Goal: Communication & Community: Answer question/provide support

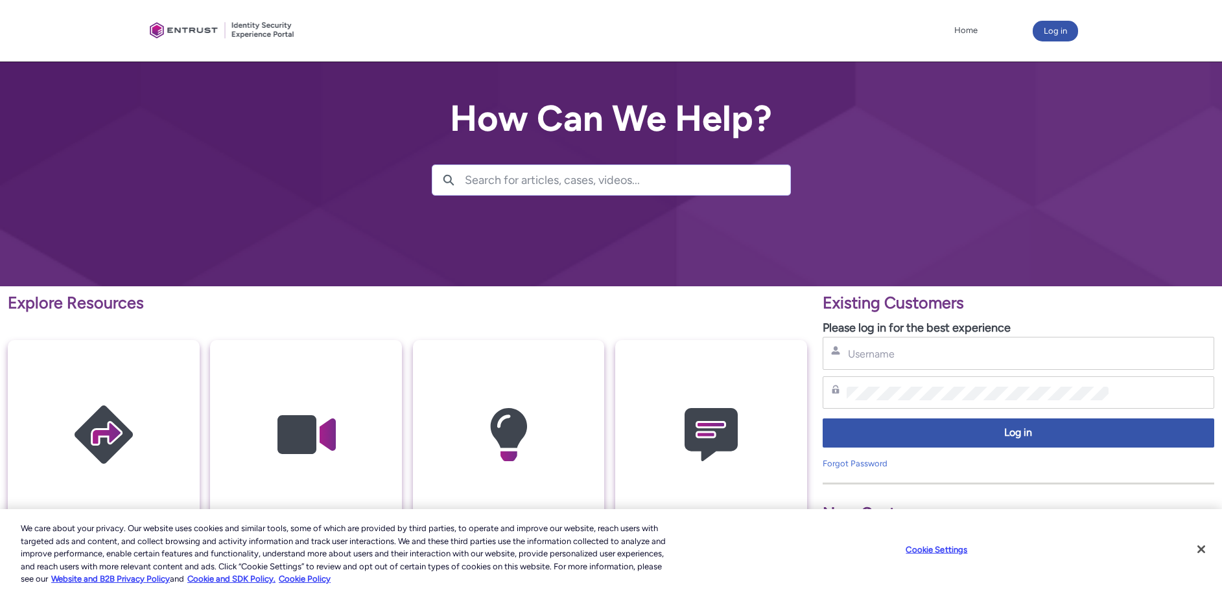
click at [902, 361] on div "Username" at bounding box center [1019, 353] width 392 height 33
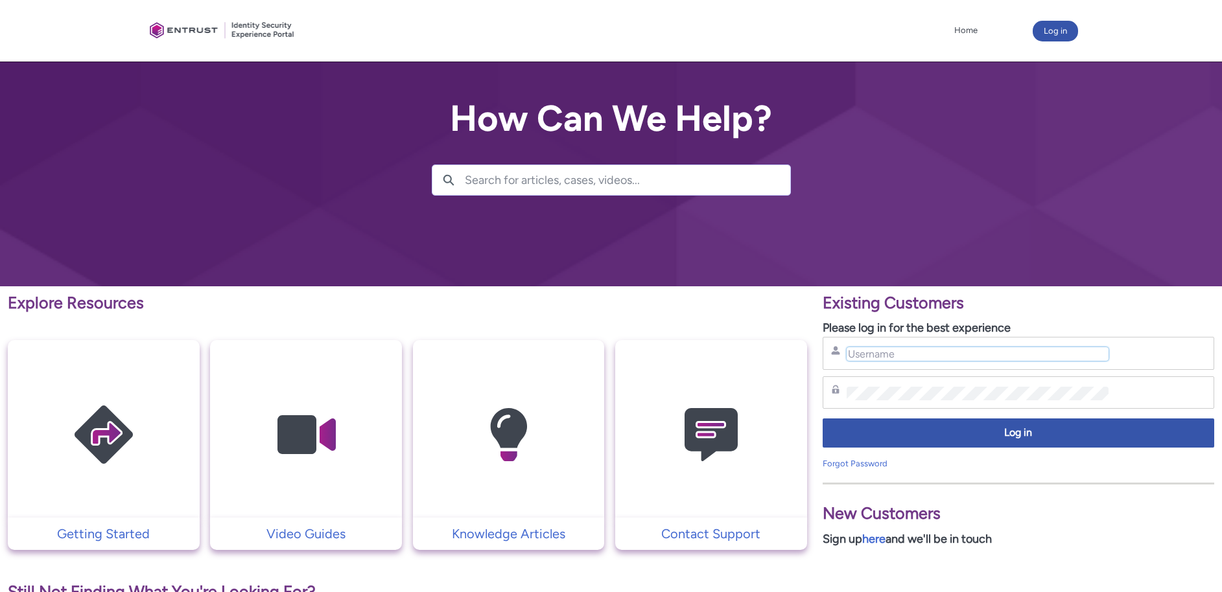
click at [893, 349] on input "Username" at bounding box center [978, 354] width 263 height 14
type input "hank.hsu@zebedee.io"
click at [911, 386] on div "Password" at bounding box center [1018, 393] width 375 height 16
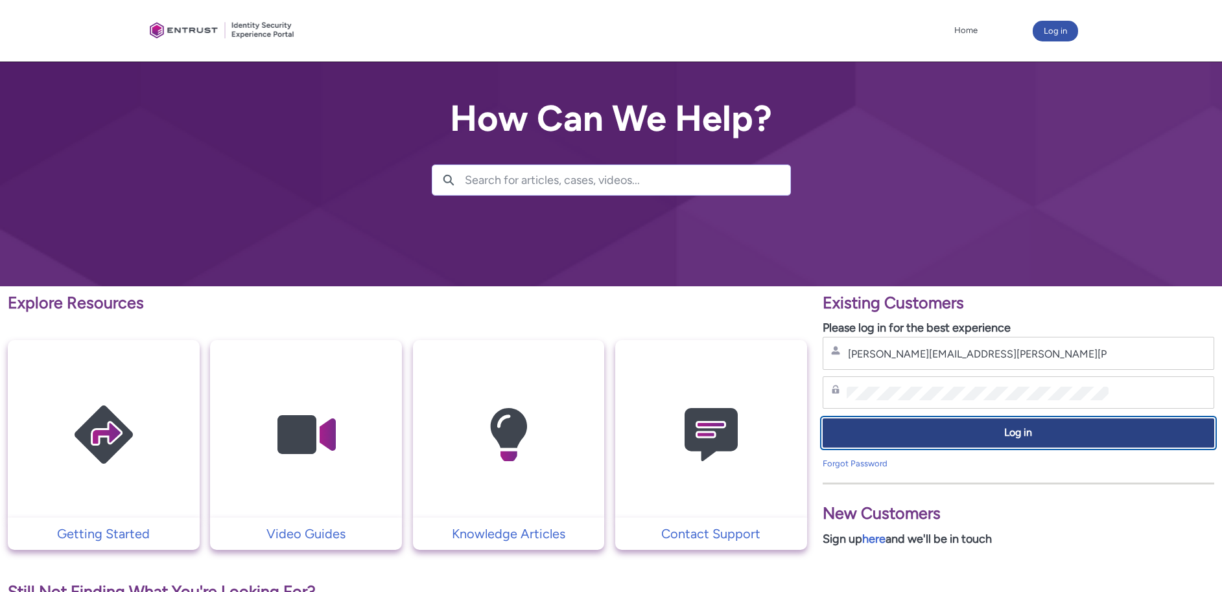
click at [946, 430] on span "Log in" at bounding box center [1018, 433] width 375 height 15
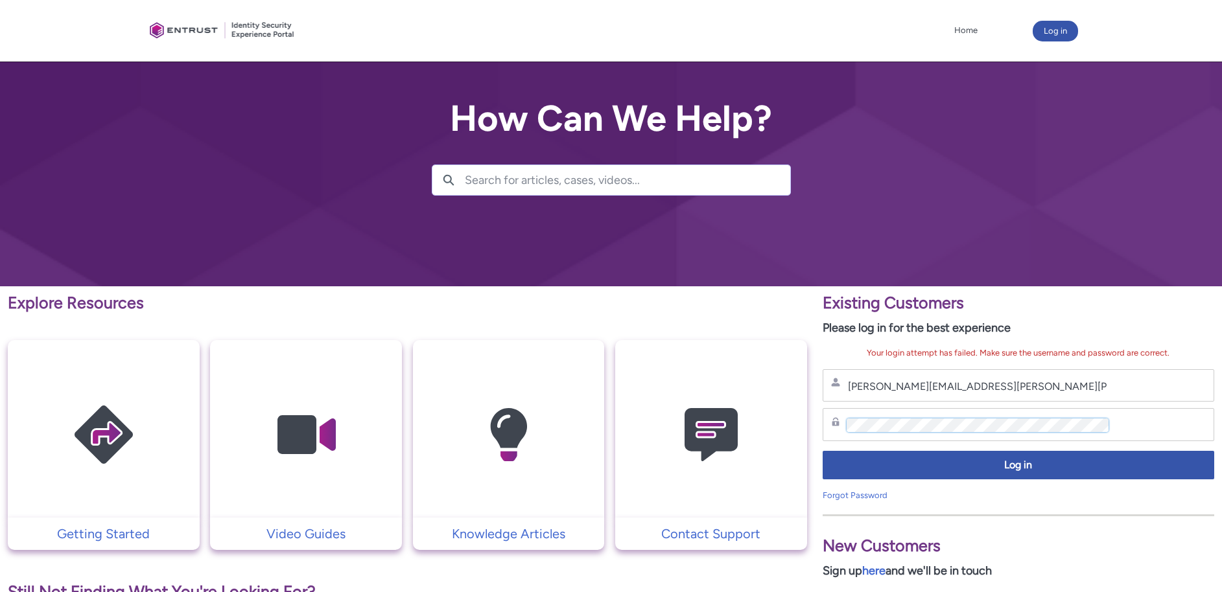
click at [734, 401] on div "Explore Resources Getting Started Video Guides Knowledge Articles Contact Suppo…" at bounding box center [611, 574] width 1222 height 575
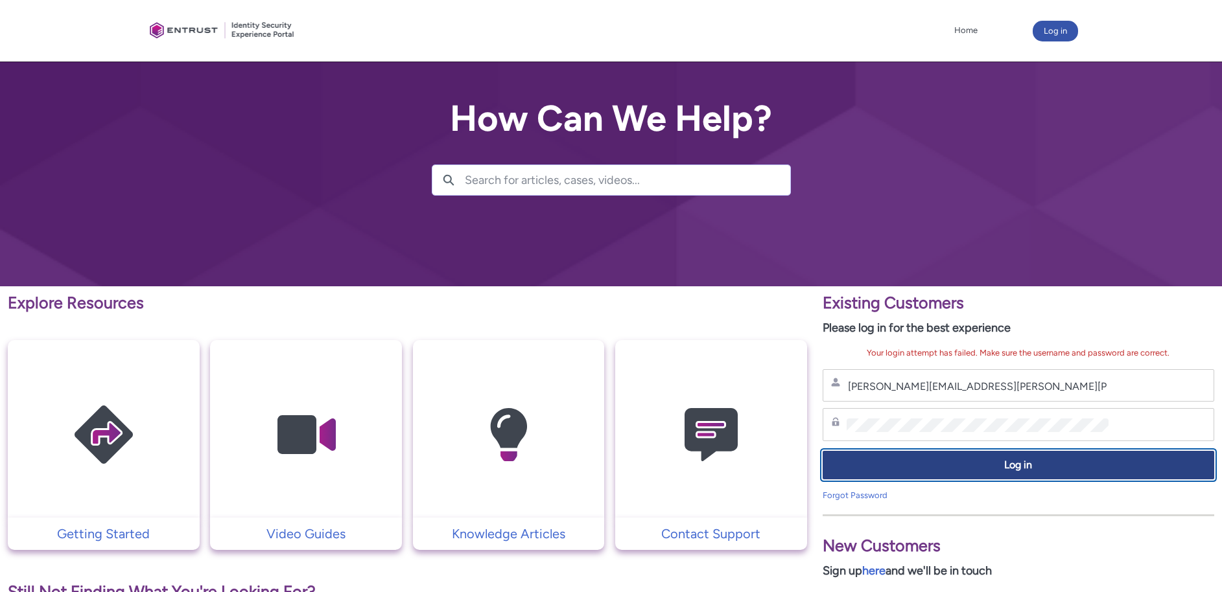
click at [948, 467] on span "Log in" at bounding box center [1018, 465] width 375 height 15
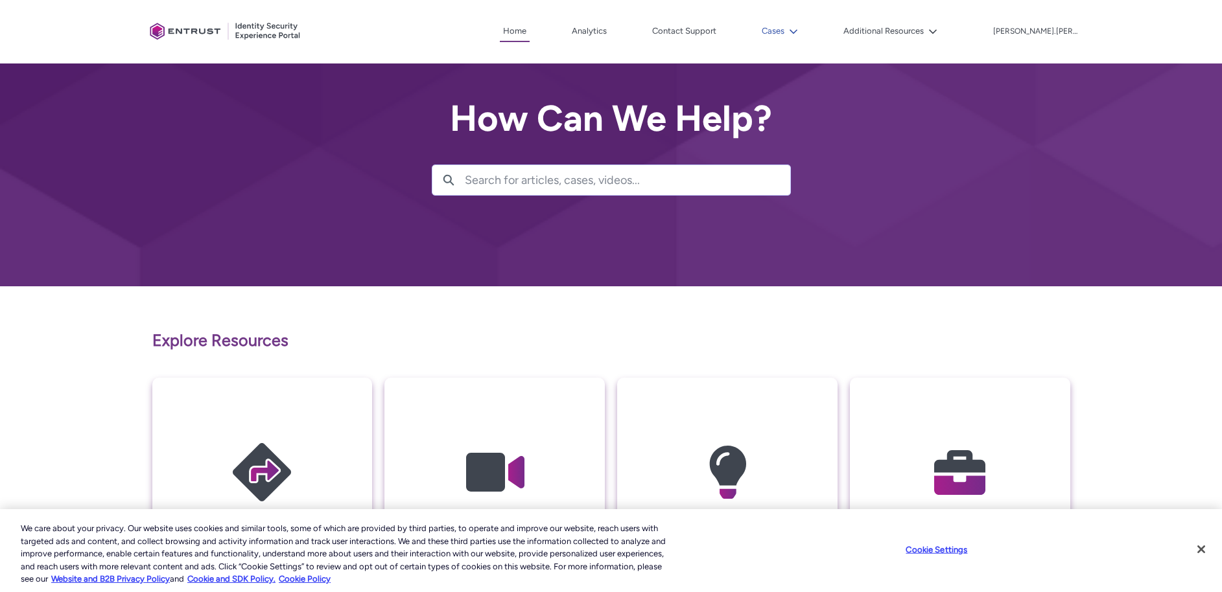
click at [801, 31] on button "Cases" at bounding box center [779, 30] width 43 height 19
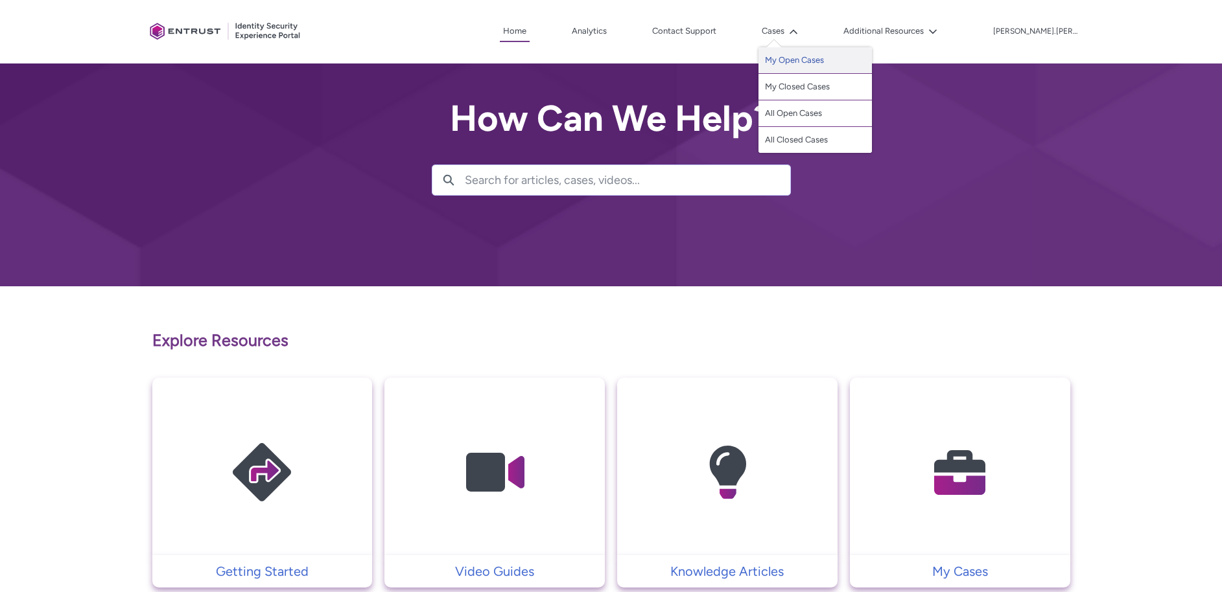
click at [837, 62] on link "My Open Cases" at bounding box center [814, 60] width 113 height 27
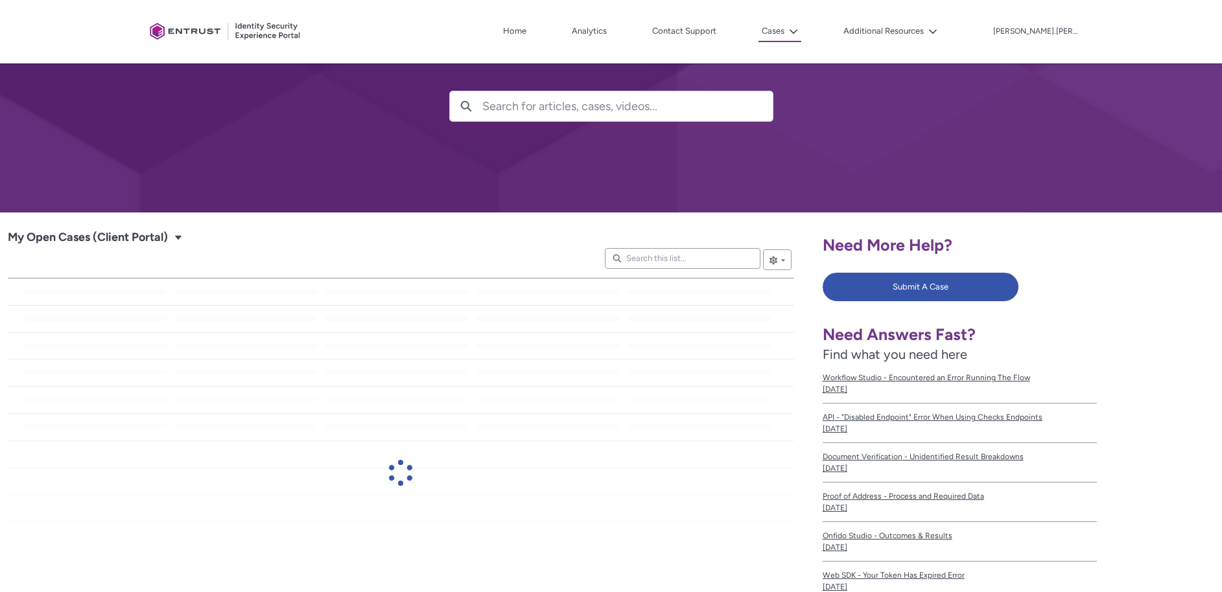
scroll to position [83, 0]
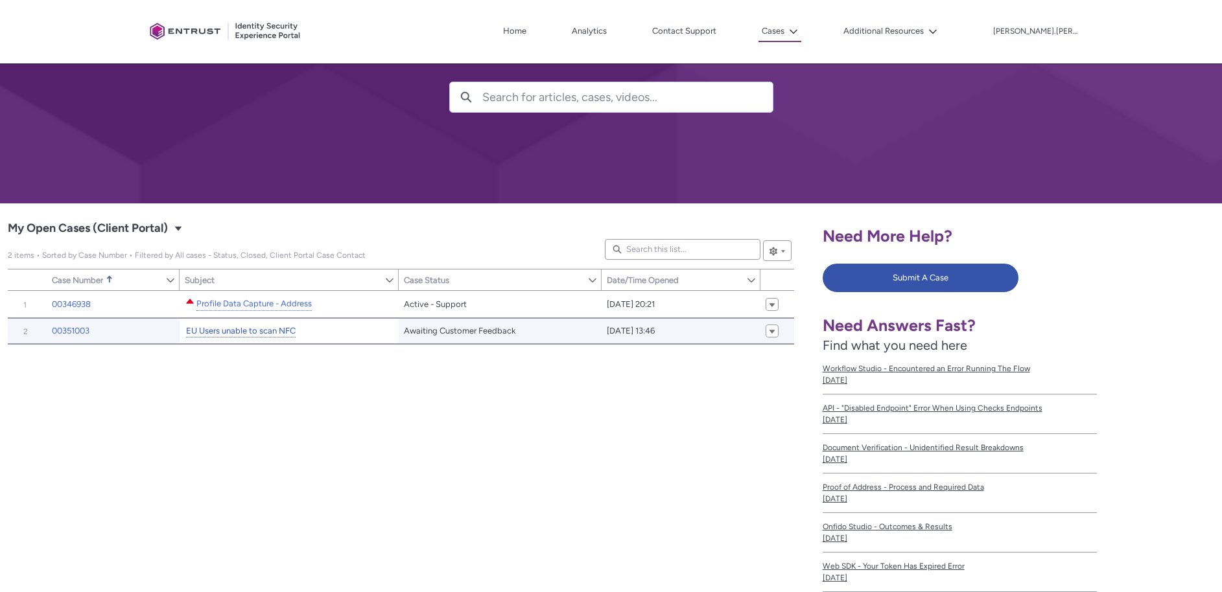
click at [248, 333] on link "EU Users unable to scan NFC" at bounding box center [241, 332] width 110 height 14
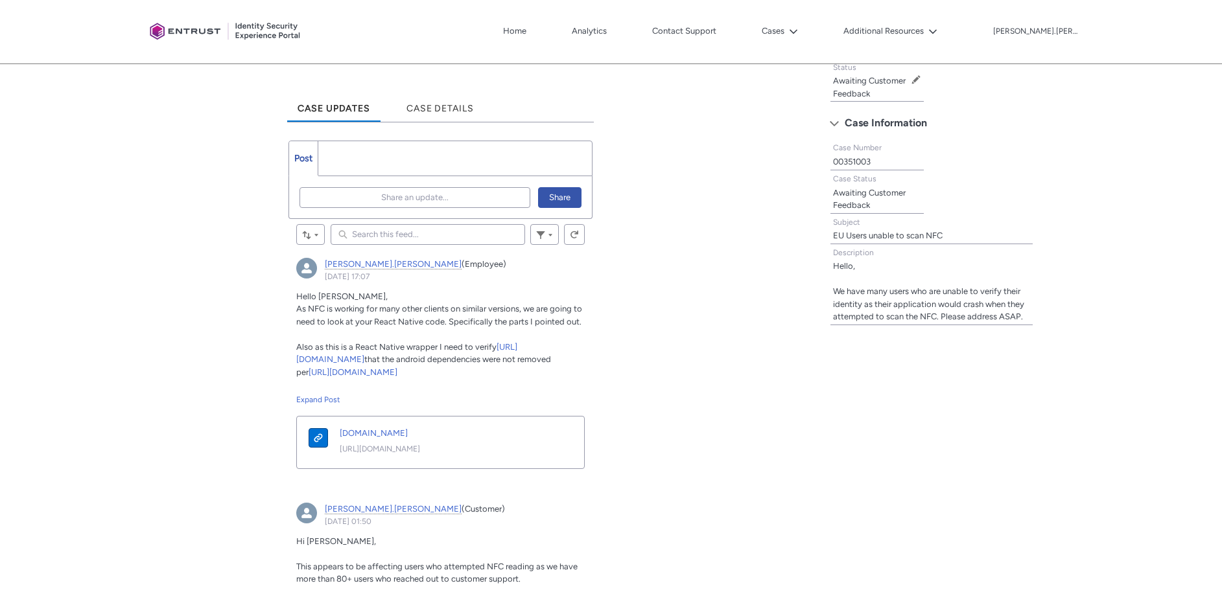
scroll to position [351, 0]
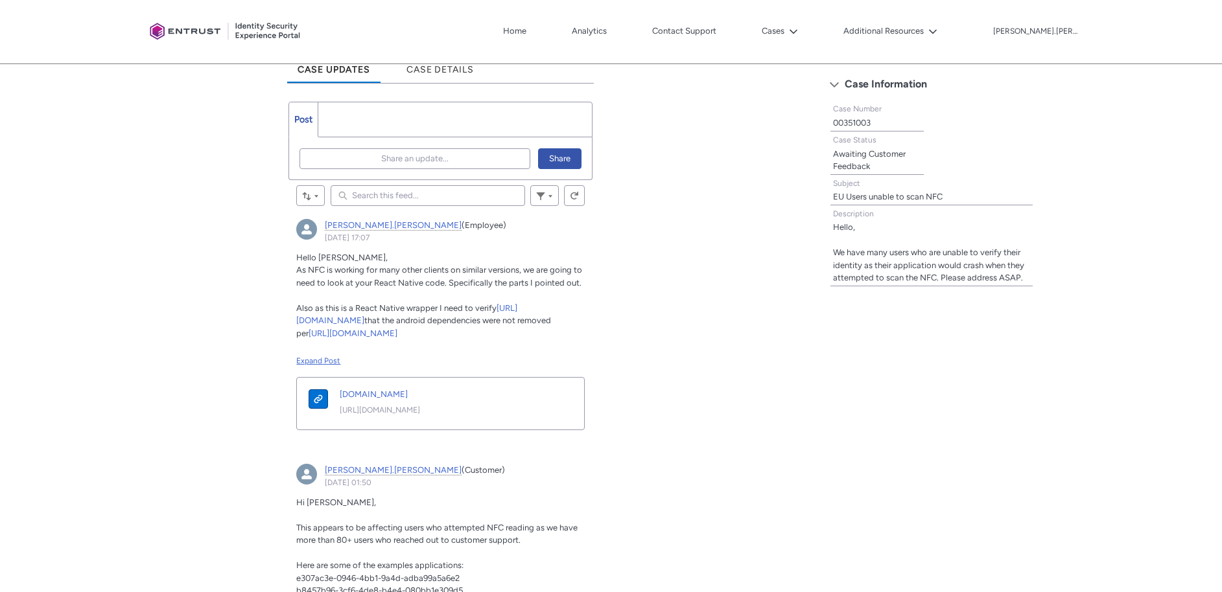
click at [320, 362] on div "Expand Post" at bounding box center [440, 361] width 288 height 12
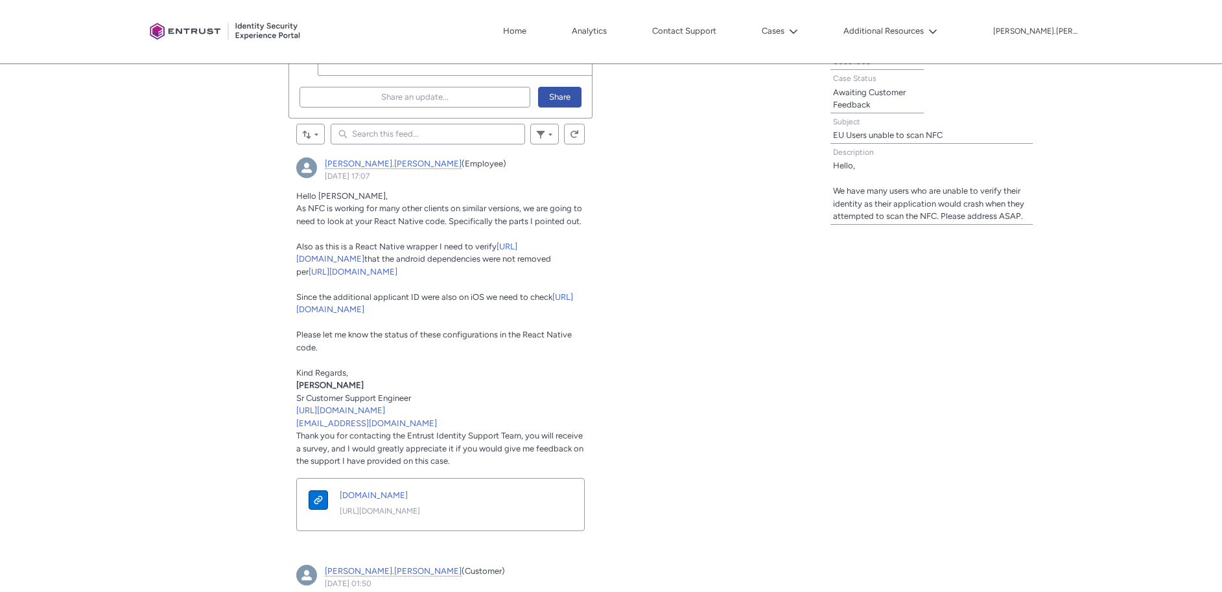
scroll to position [445, 0]
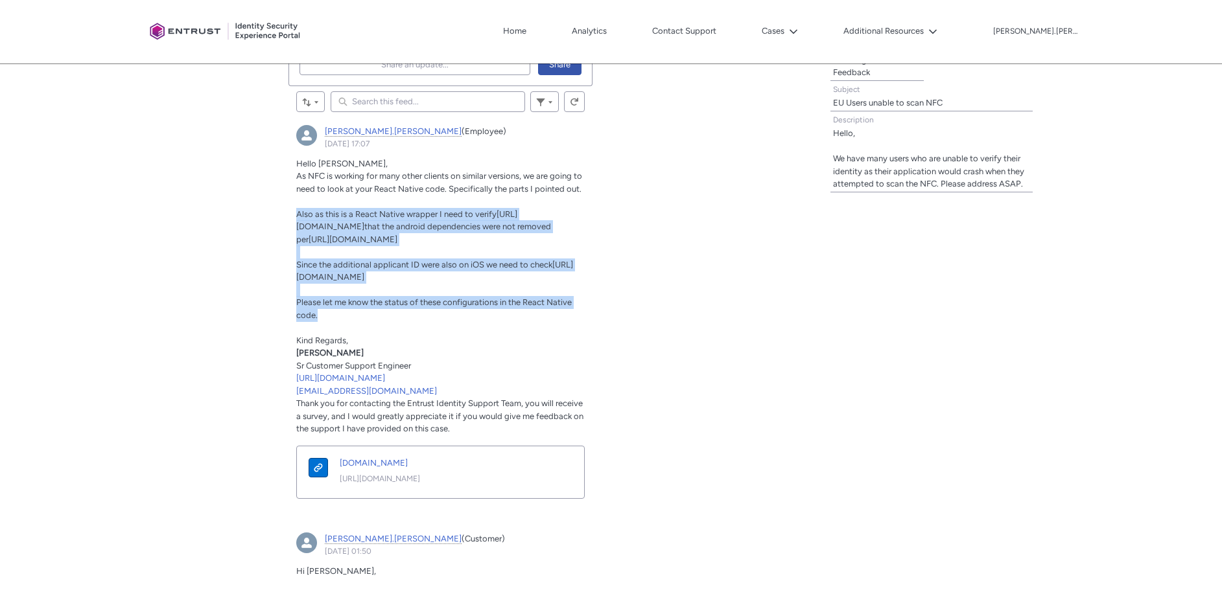
drag, startPoint x: 489, startPoint y: 356, endPoint x: 289, endPoint y: 209, distance: 248.5
click at [289, 209] on article "[PERSON_NAME].[PERSON_NAME] (Employee) [DATE] 17:07 Actions for this Feed Item …" at bounding box center [440, 317] width 304 height 400
copy div "Also as this is a React Native wrapper I need to verify [URL][DOMAIN_NAME] that…"
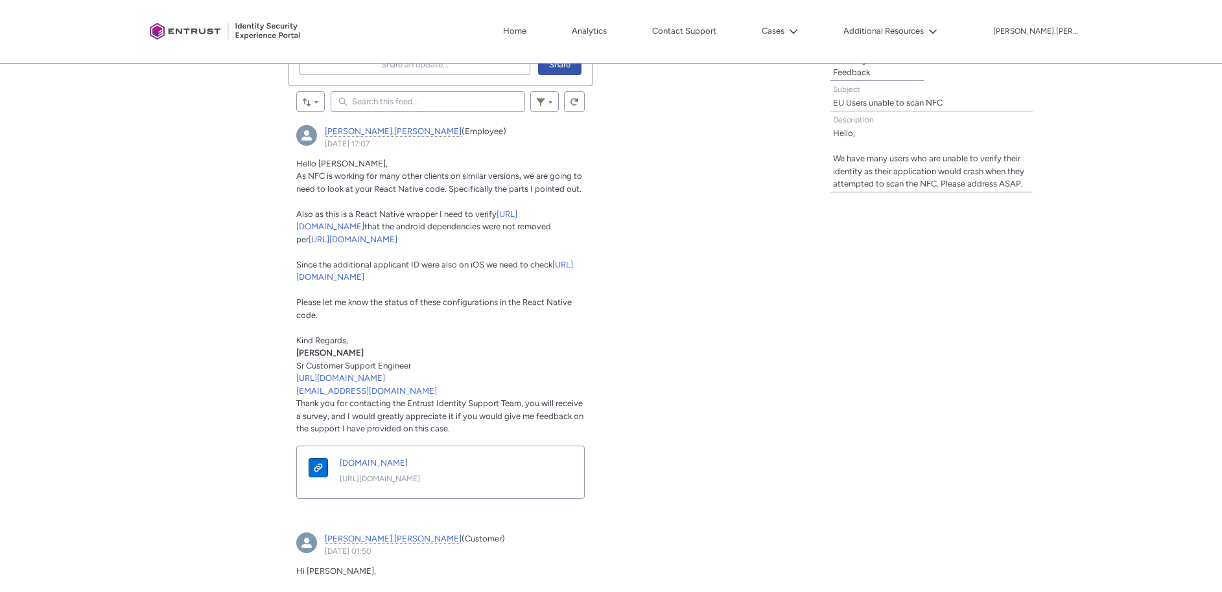
click at [471, 436] on p "Thank you for contacting the Entrust Identity Support Team, you will receive a …" at bounding box center [440, 416] width 288 height 38
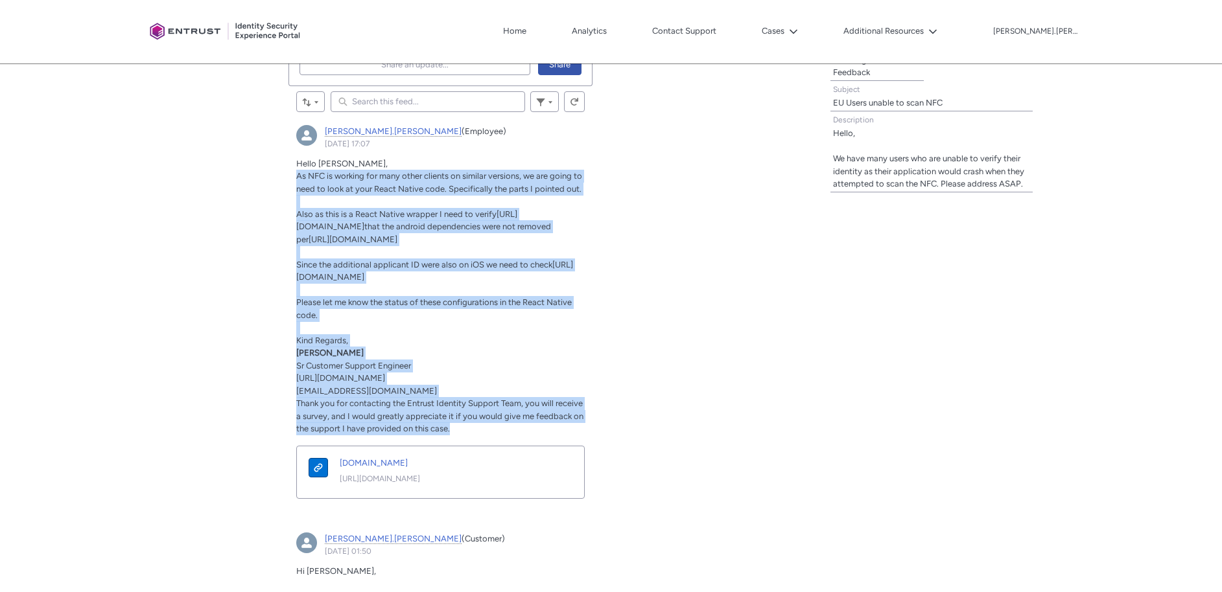
drag, startPoint x: 495, startPoint y: 468, endPoint x: 299, endPoint y: 174, distance: 352.9
click at [299, 174] on div "Hello [PERSON_NAME], As NFC is working for many other clients on similar versio…" at bounding box center [440, 297] width 288 height 278
copy div "Lo IPS do sitamet con adip elits doeiusm te incidid utlabore, et dol magna al e…"
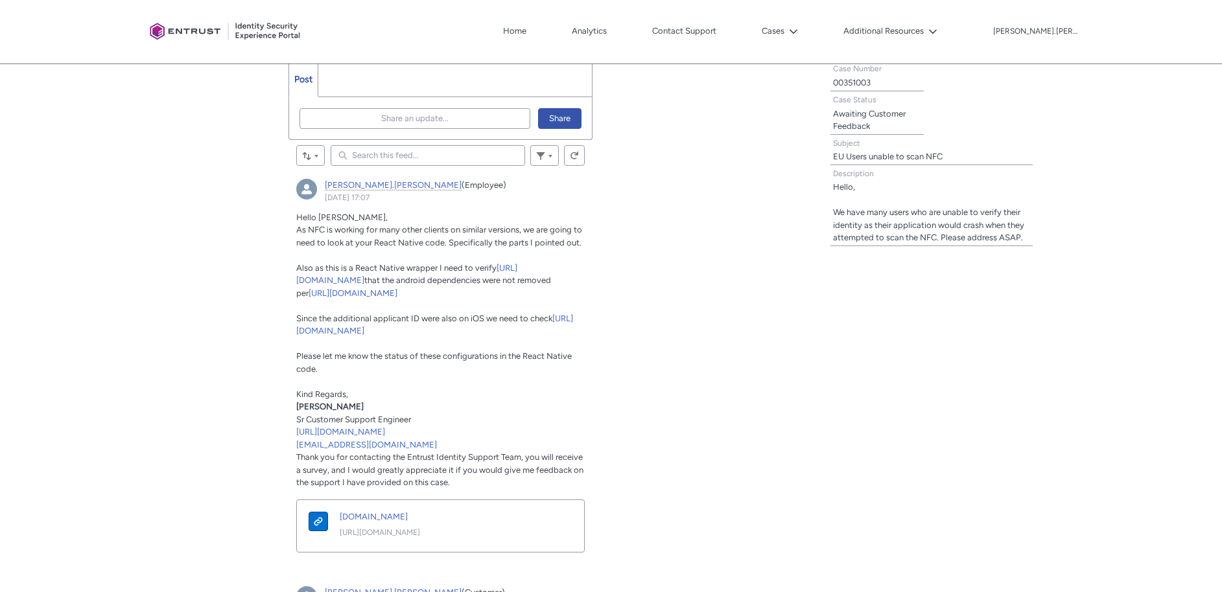
scroll to position [384, 0]
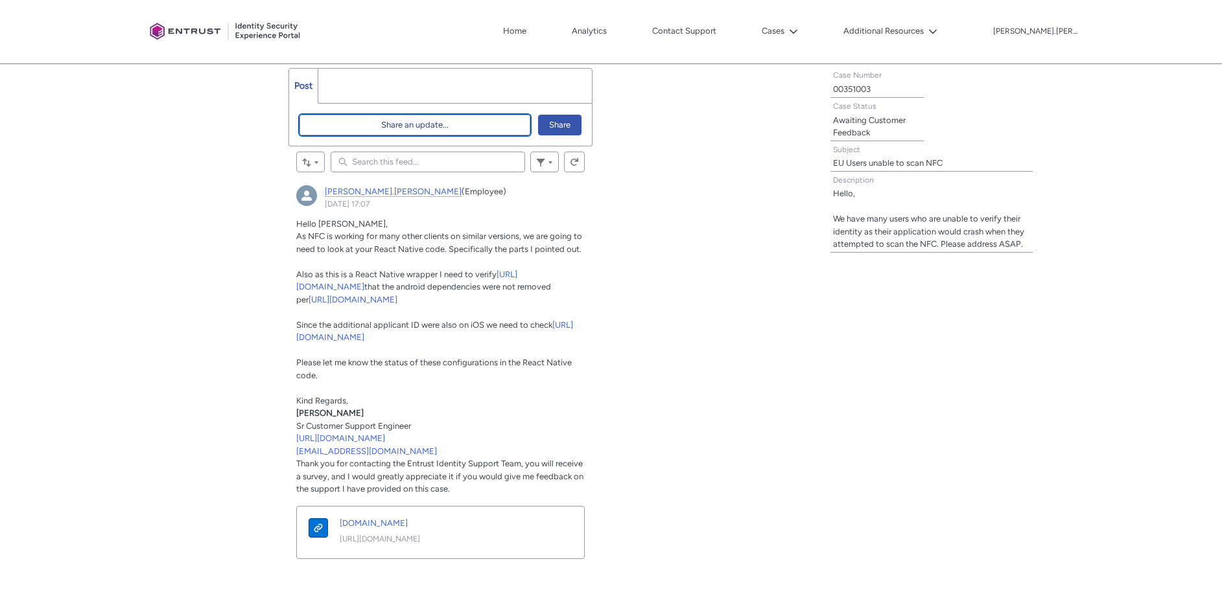
click at [401, 124] on span "Share an update..." at bounding box center [414, 124] width 67 height 19
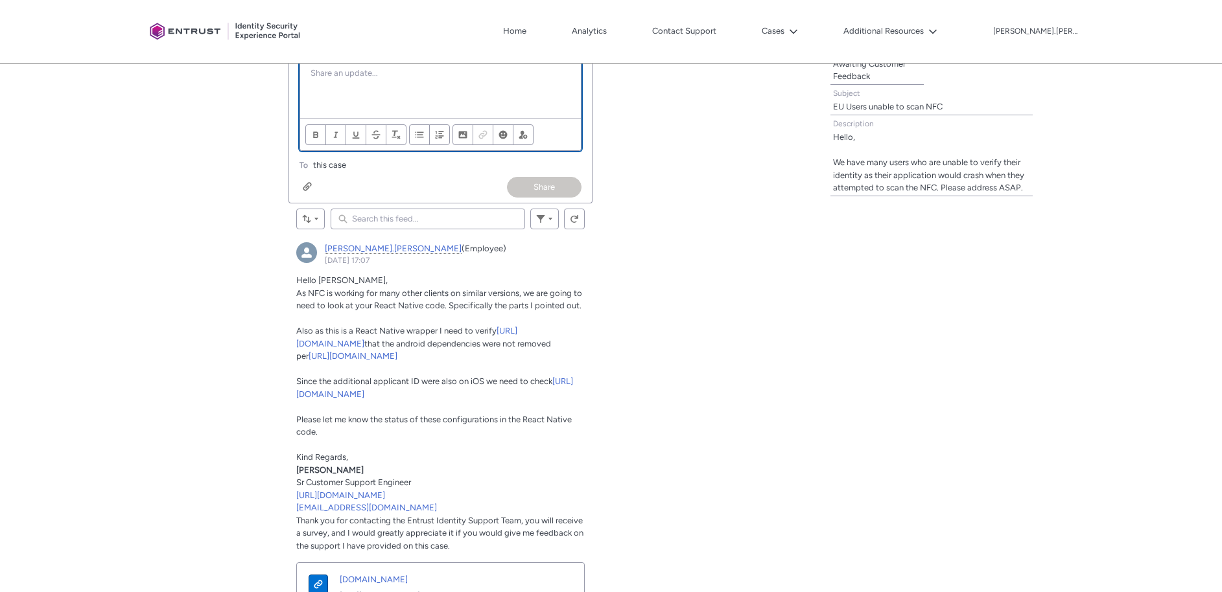
scroll to position [443, 0]
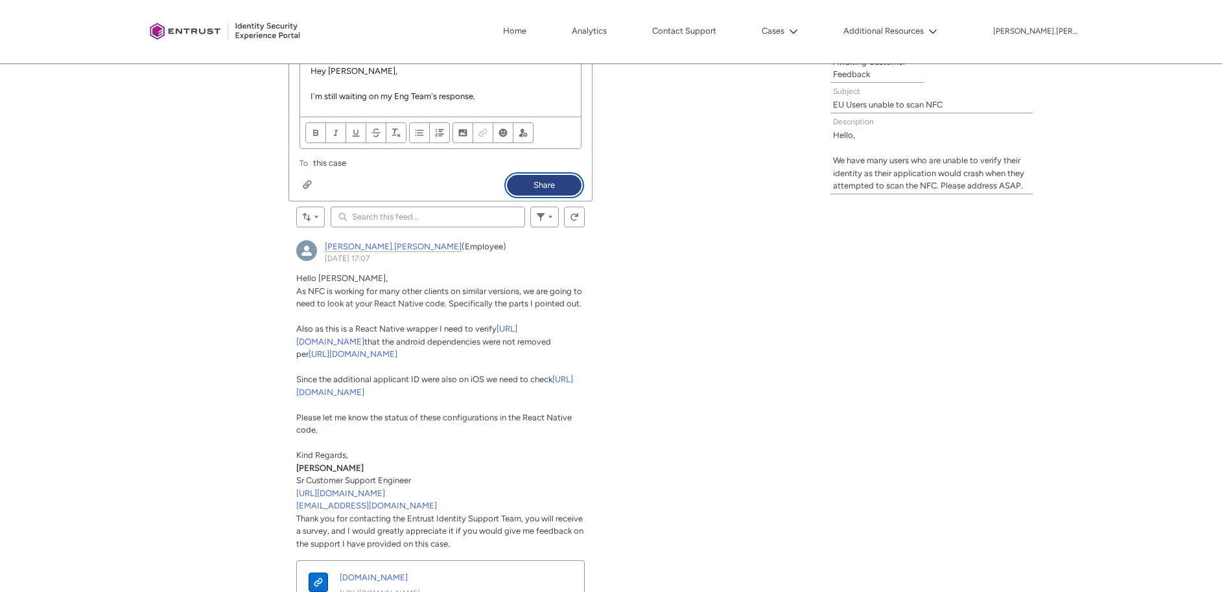
click at [544, 182] on button "Share" at bounding box center [544, 185] width 75 height 21
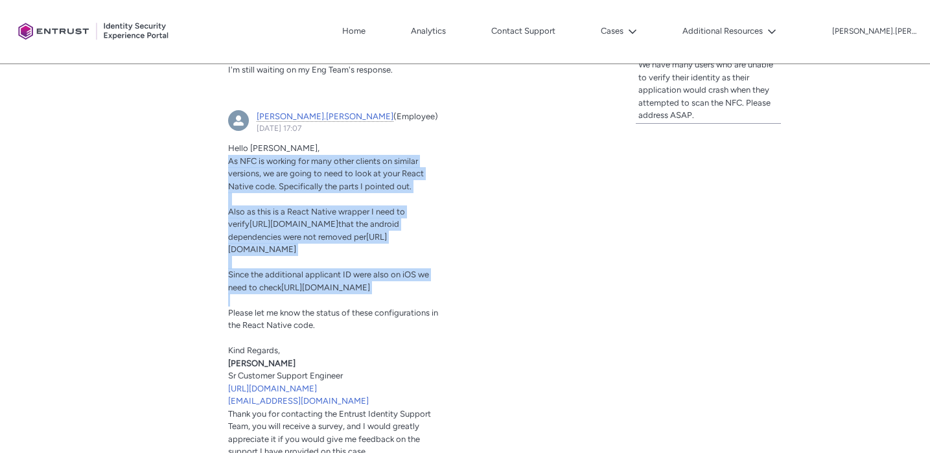
scroll to position [567, 0]
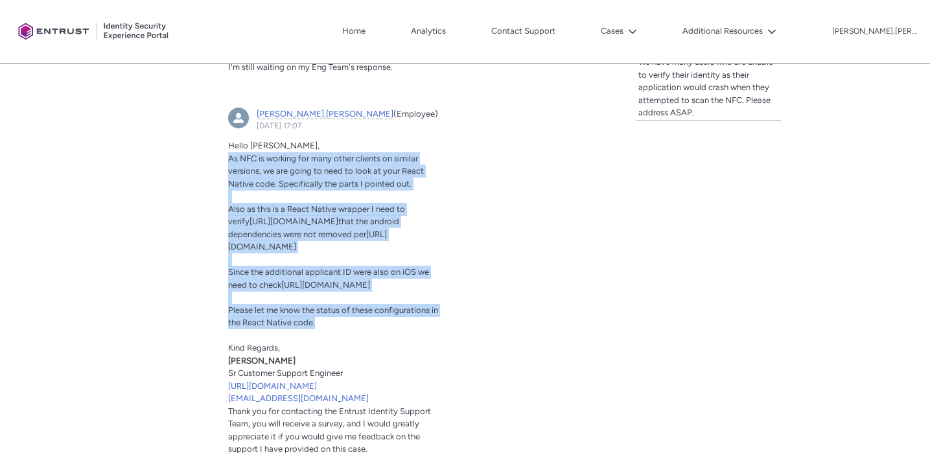
drag, startPoint x: 224, startPoint y: 190, endPoint x: 440, endPoint y: 386, distance: 291.4
click at [440, 386] on article "[PERSON_NAME].[PERSON_NAME] (Employee) [DATE] 17:07 Actions for this Feed Item …" at bounding box center [334, 319] width 229 height 438
copy div "As NFC is working for many other clients on similar versions, we are going to n…"
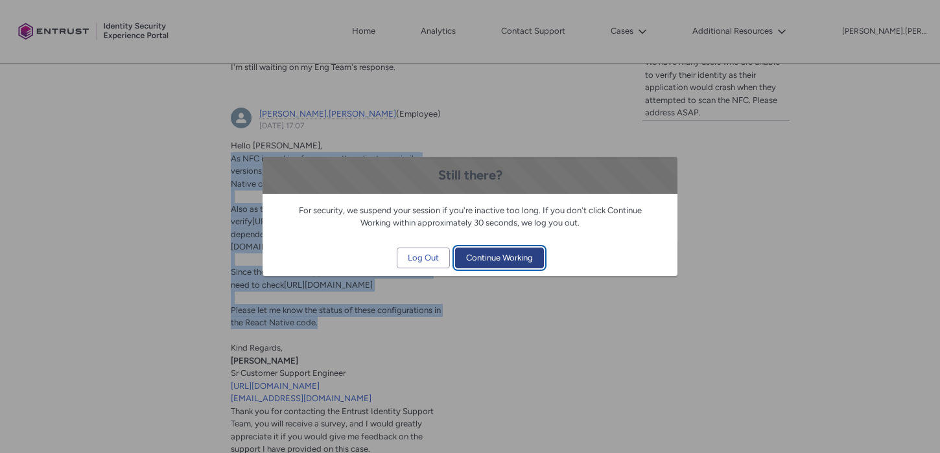
click at [523, 253] on span "Continue Working" at bounding box center [499, 257] width 67 height 19
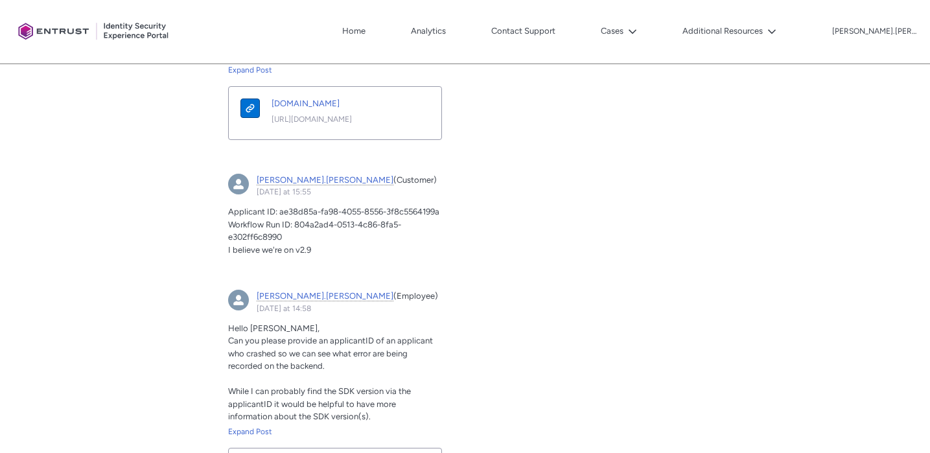
scroll to position [1517, 0]
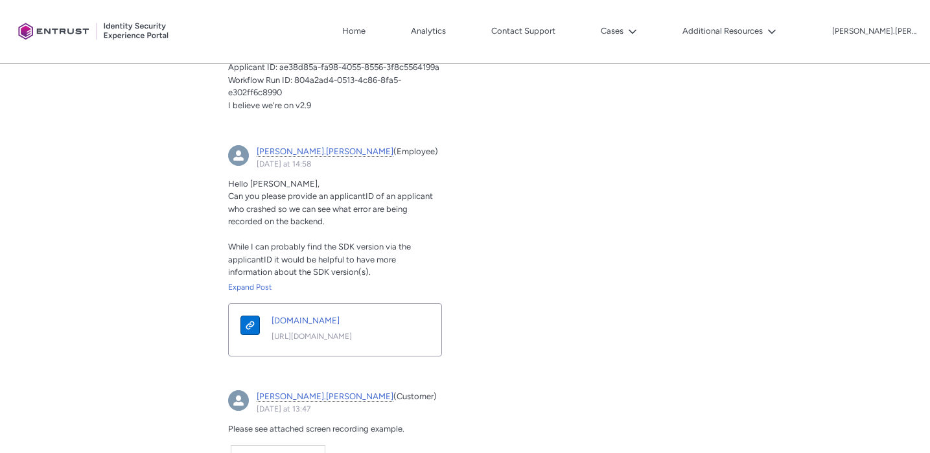
click at [312, 99] on p "Workflow Run ID: 804a2ad4-0513-4c86-8fa5-e302ff6c8990" at bounding box center [335, 86] width 214 height 25
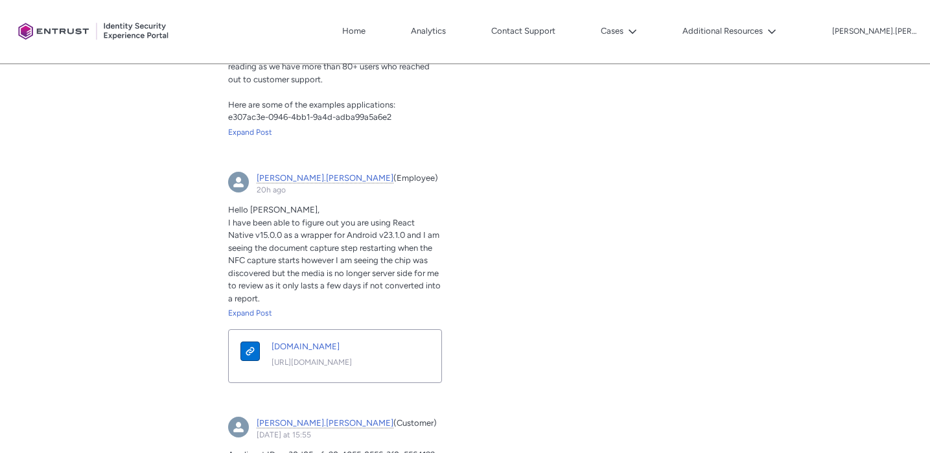
scroll to position [1129, 0]
click at [248, 320] on div "Expand Post" at bounding box center [335, 314] width 214 height 12
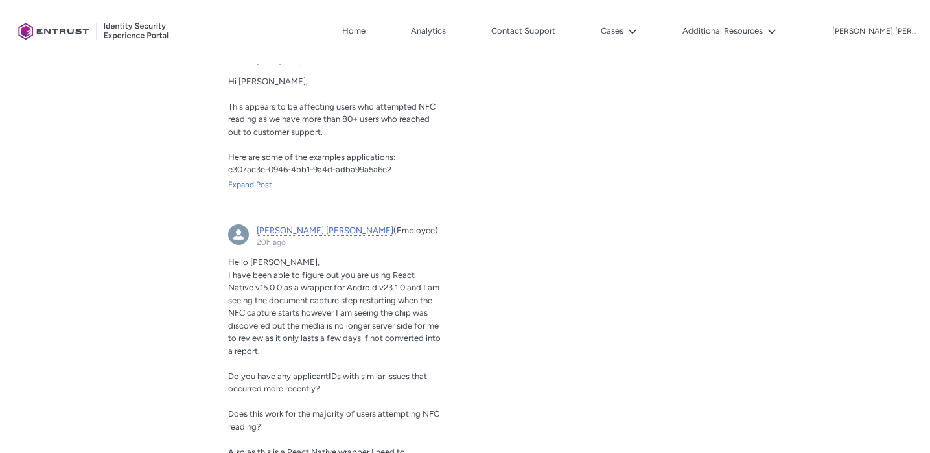
scroll to position [1056, 0]
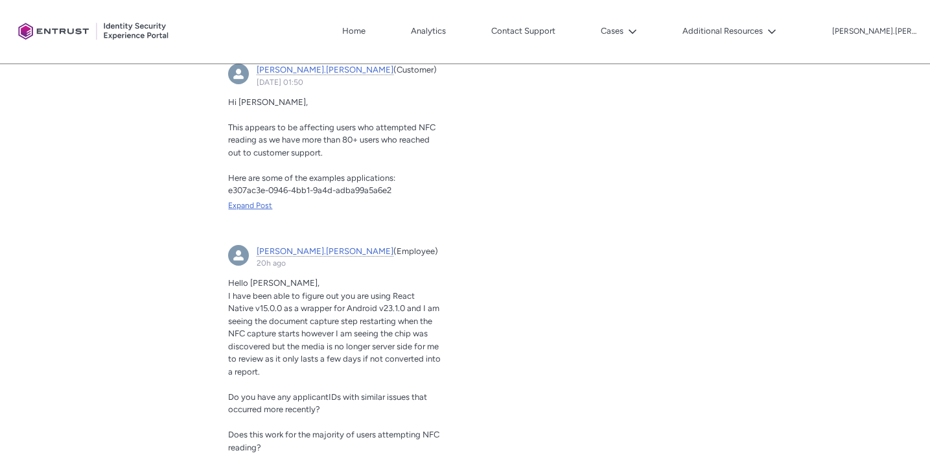
click at [255, 211] on div "Expand Post" at bounding box center [335, 206] width 214 height 12
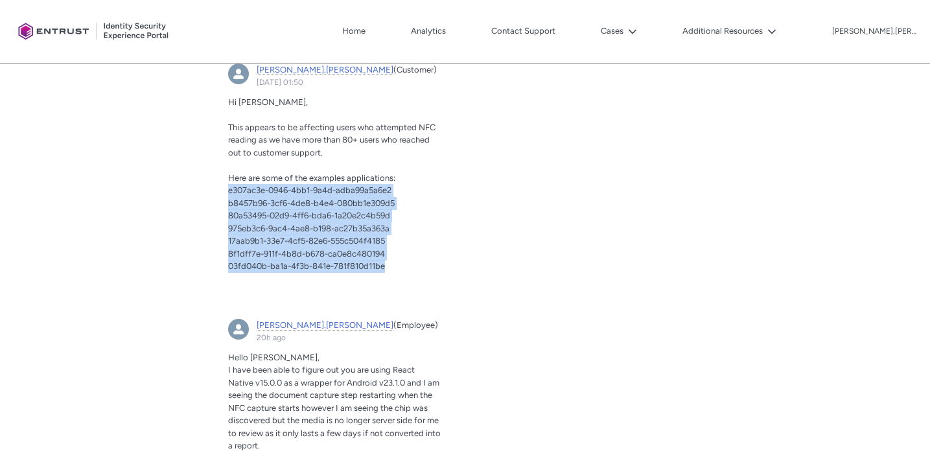
drag, startPoint x: 411, startPoint y: 323, endPoint x: 216, endPoint y: 254, distance: 206.5
copy div "e307ac3e-0946-4bb1-9a4d-adba99a5a6e2 b8457b96-3cf6-4de8-b4e4-080bb1e309d5 80a53…"
drag, startPoint x: 378, startPoint y: 284, endPoint x: 379, endPoint y: 275, distance: 8.5
click at [378, 222] on p "80a53495-02d9-4ff6-bda6-1a20e2c4b59d" at bounding box center [335, 215] width 214 height 13
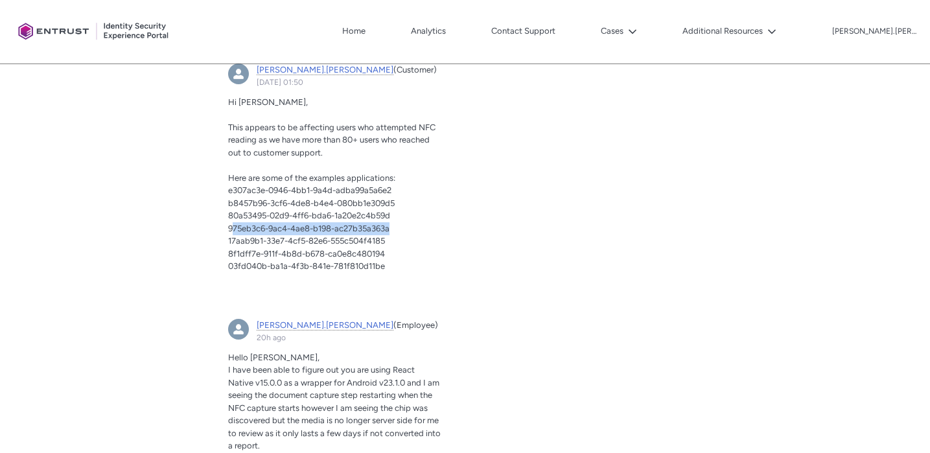
drag, startPoint x: 383, startPoint y: 288, endPoint x: 263, endPoint y: 275, distance: 120.6
click at [236, 235] on p "975eb3c6-9ac4-4ae8-b198-ac27b35a363a" at bounding box center [335, 228] width 214 height 13
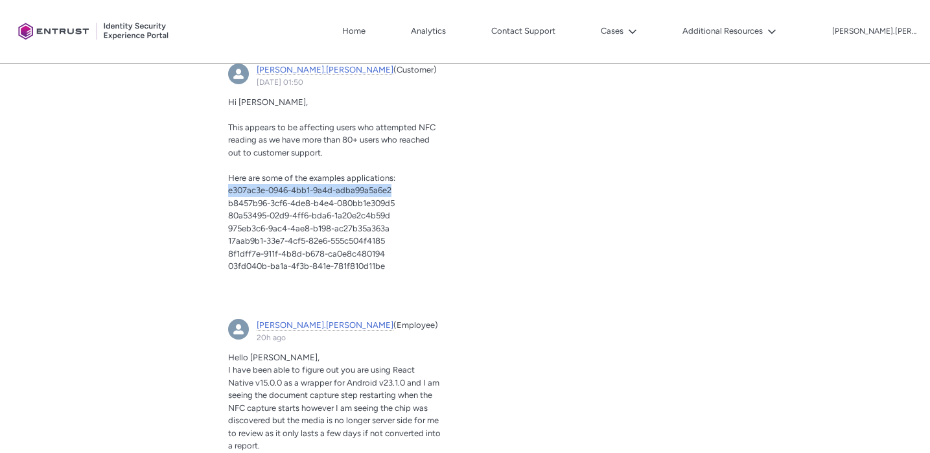
drag, startPoint x: 382, startPoint y: 253, endPoint x: 260, endPoint y: 225, distance: 125.8
click at [225, 257] on article "[PERSON_NAME].[PERSON_NAME] (Customer) [DATE] 01:50 Actions for this Feed Item …" at bounding box center [334, 180] width 229 height 248
copy span "e307ac3e-0946-4bb1-9a4d-adba99a5a6e2"
